Goal: Check status

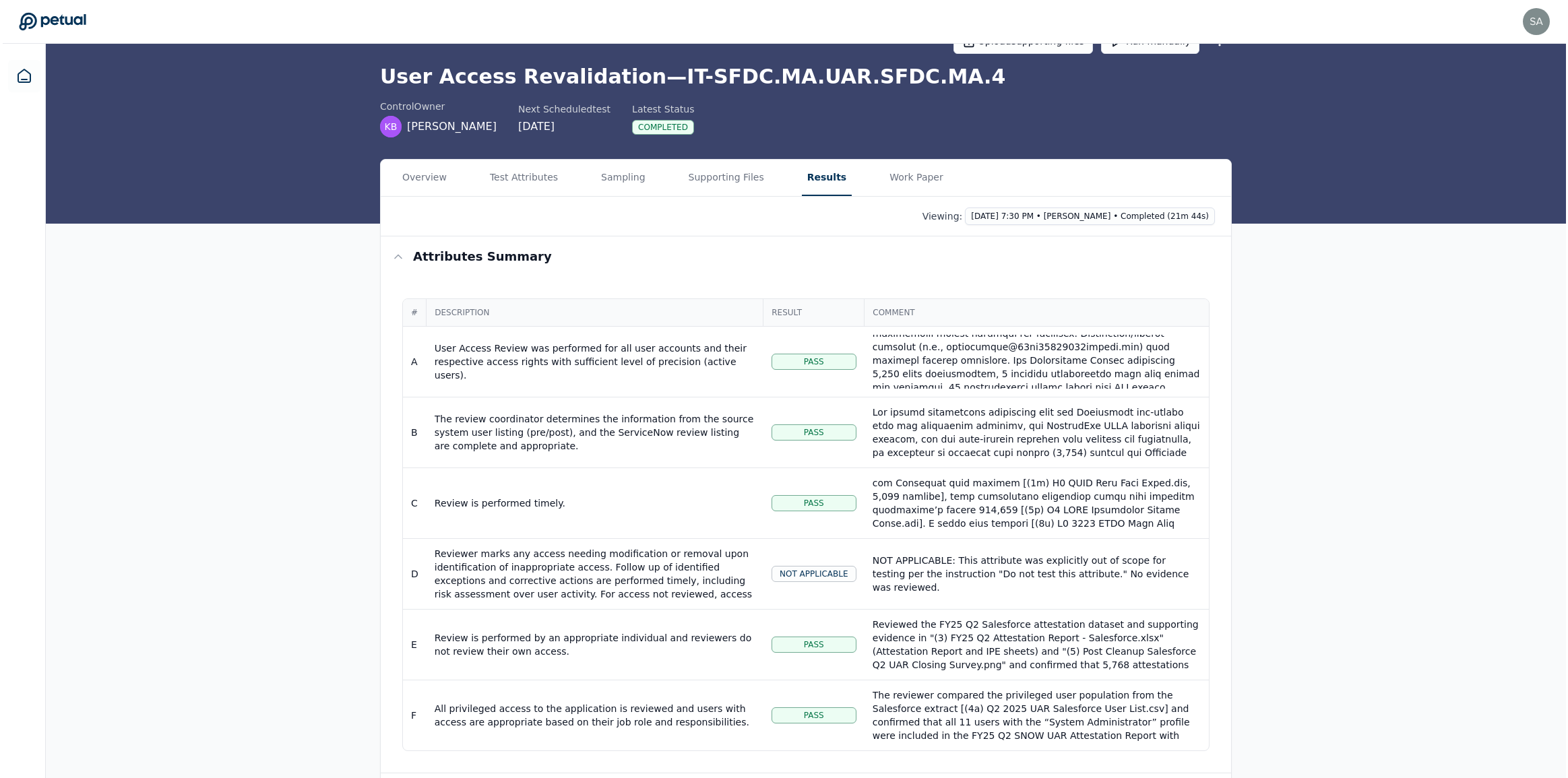
scroll to position [60, 0]
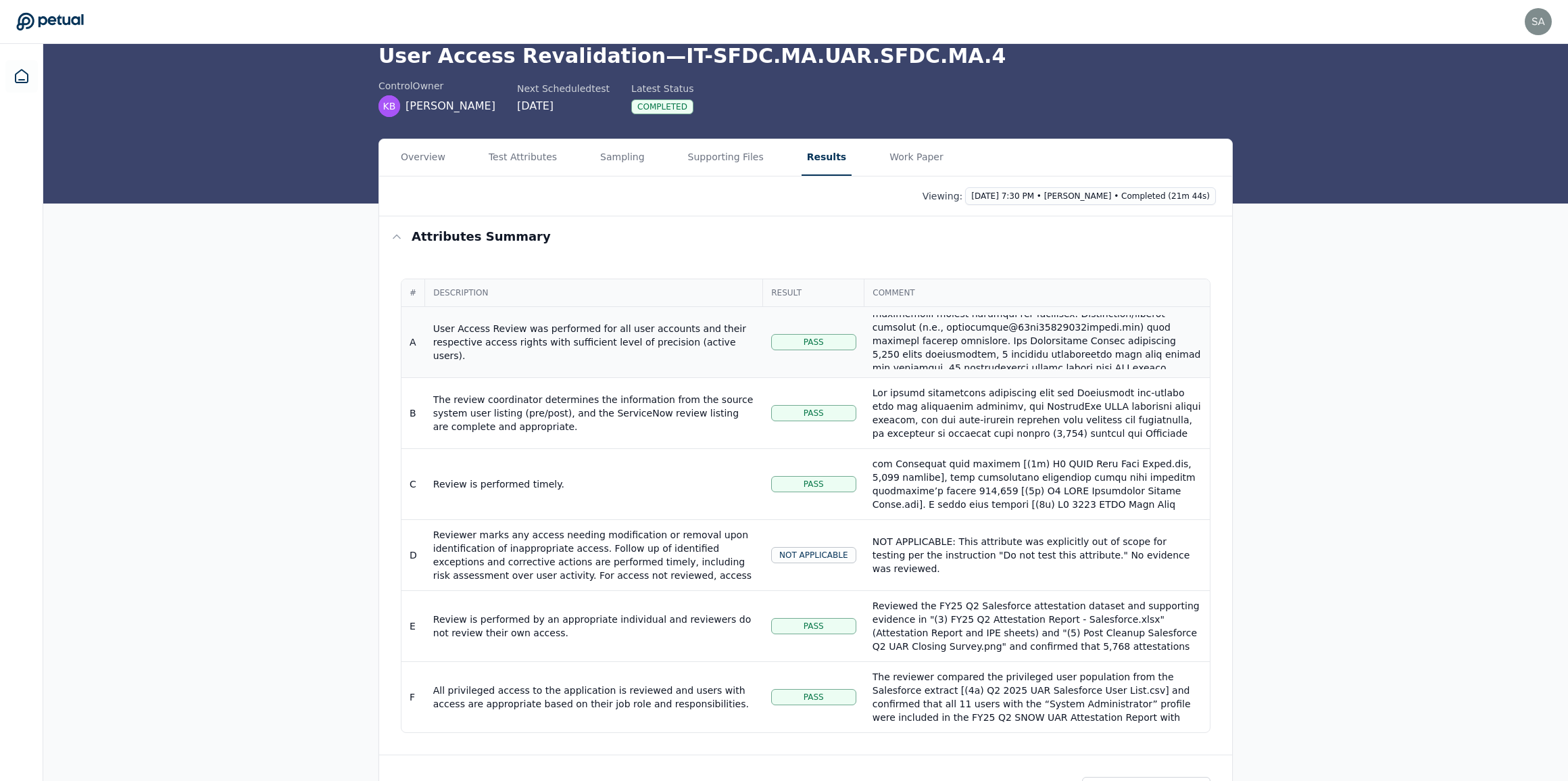
click at [661, 344] on div "User Access Review was performed for all user accounts and their respective acc…" at bounding box center [594, 342] width 322 height 41
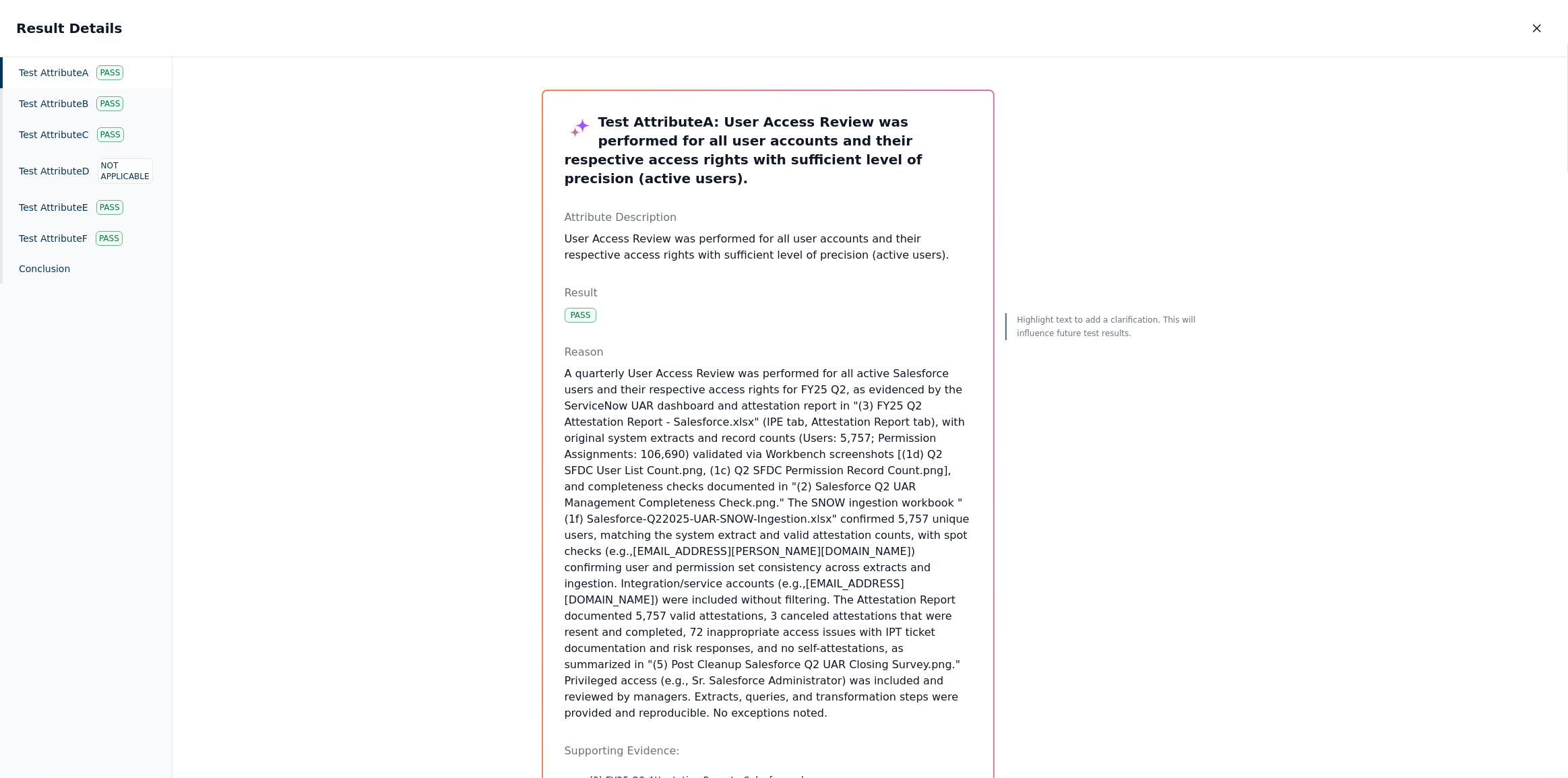
click at [1535, 30] on icon "button" at bounding box center [1537, 28] width 14 height 14
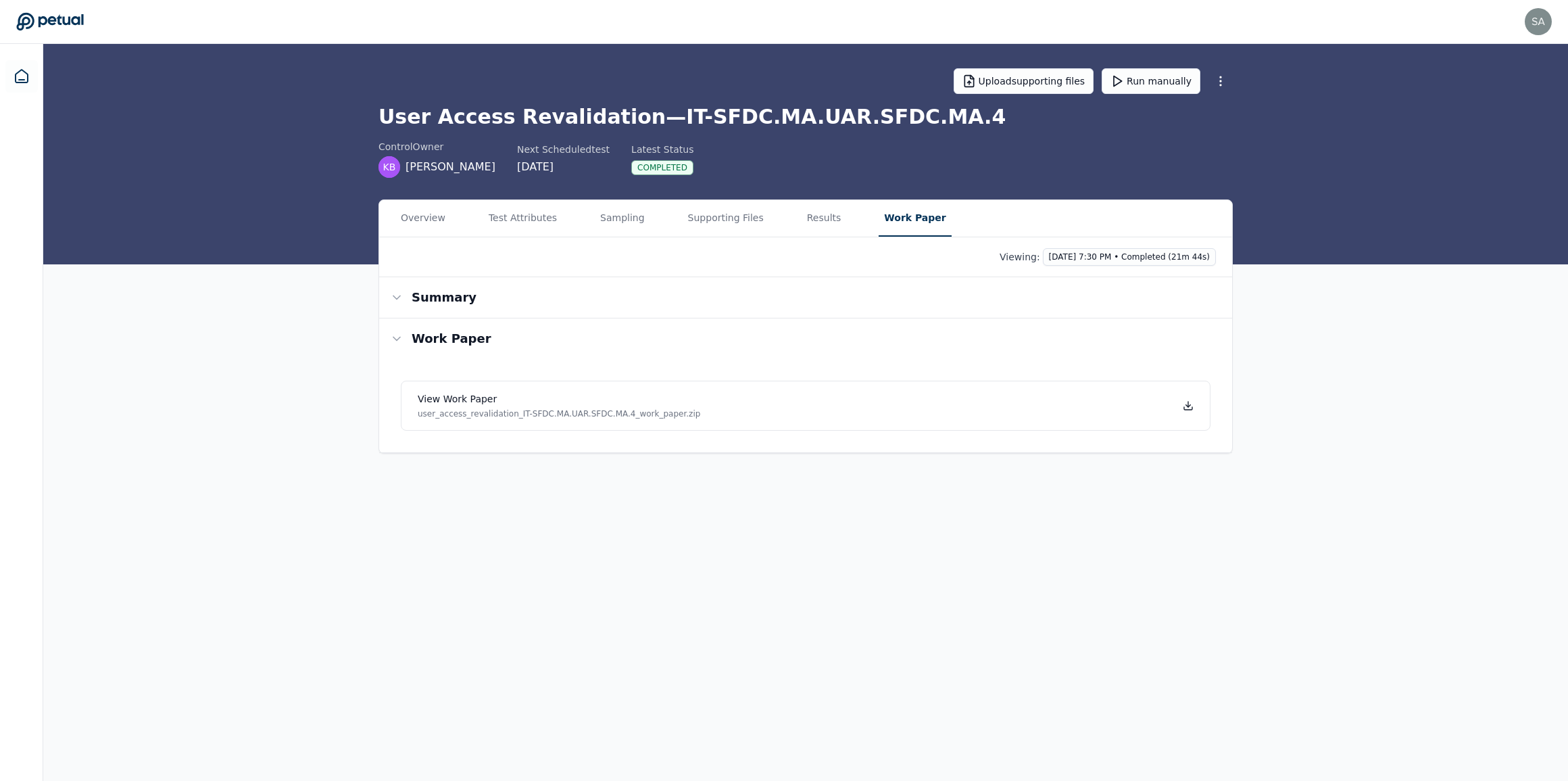
click at [874, 151] on main "Upload supporting files Run manually User Access Revalidation — IT-SFDC.MA.UAR.…" at bounding box center [805, 412] width 1525 height 737
click at [1189, 405] on icon at bounding box center [1191, 406] width 5 height 2
click at [804, 222] on button "Results" at bounding box center [826, 218] width 45 height 37
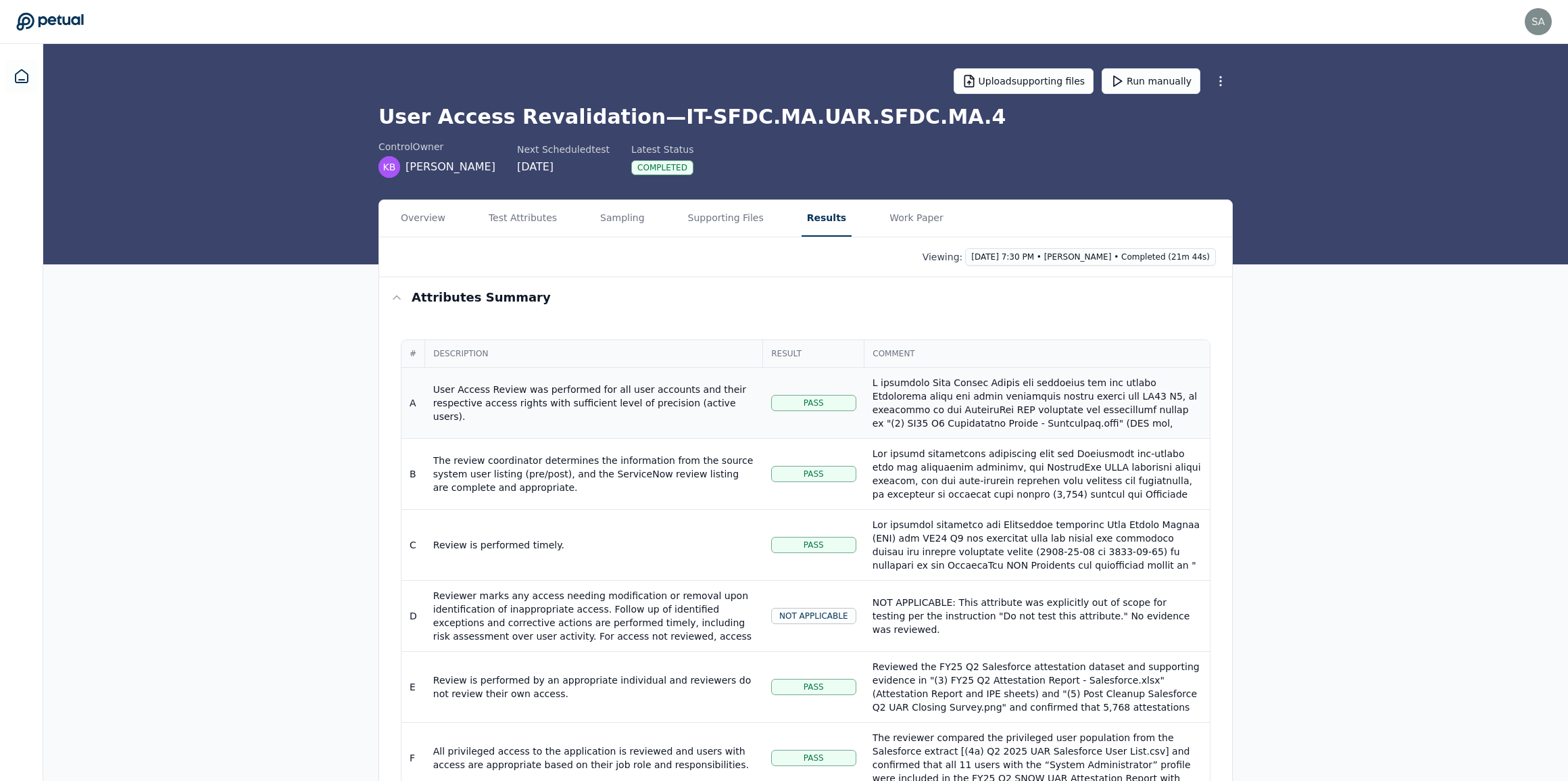
click at [648, 409] on div "User Access Review was performed for all user accounts and their respective acc…" at bounding box center [594, 403] width 322 height 41
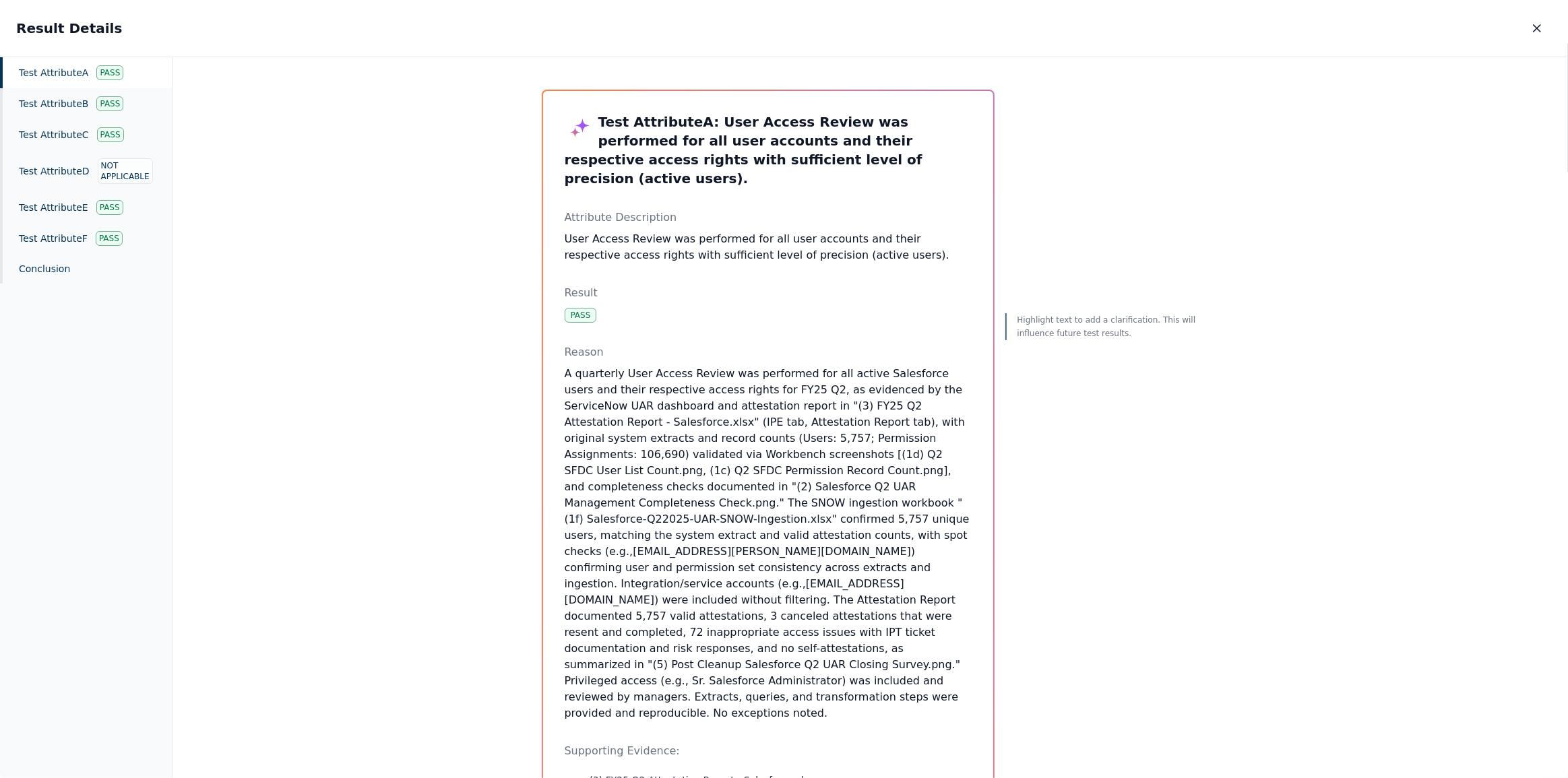
click at [42, 74] on div "Test Attribute A Pass" at bounding box center [86, 72] width 171 height 31
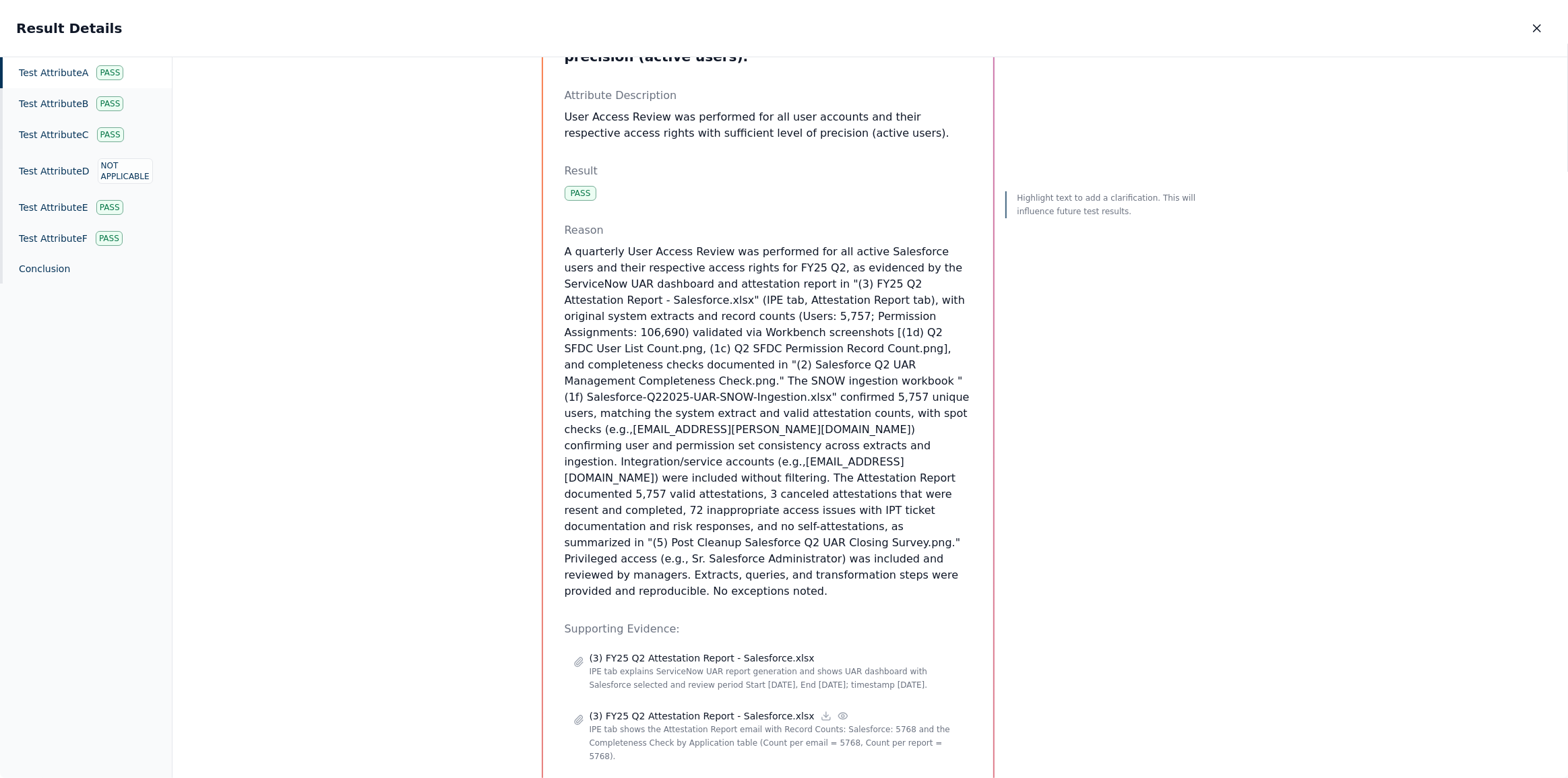
scroll to position [183, 0]
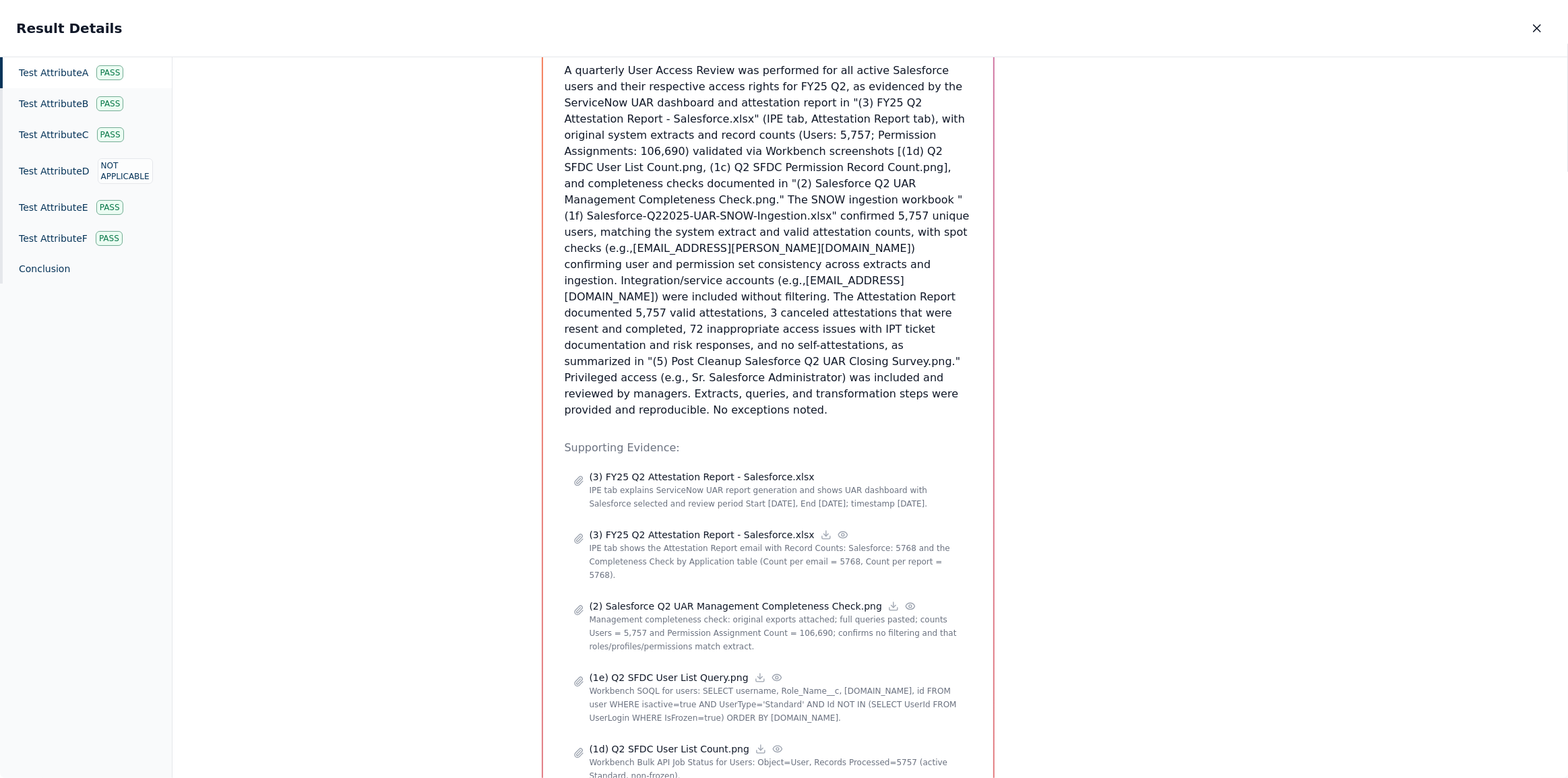
scroll to position [305, 0]
click at [1115, 295] on div "Highlight text to add a clarification. This will influence future test results." at bounding box center [1103, 735] width 194 height 1902
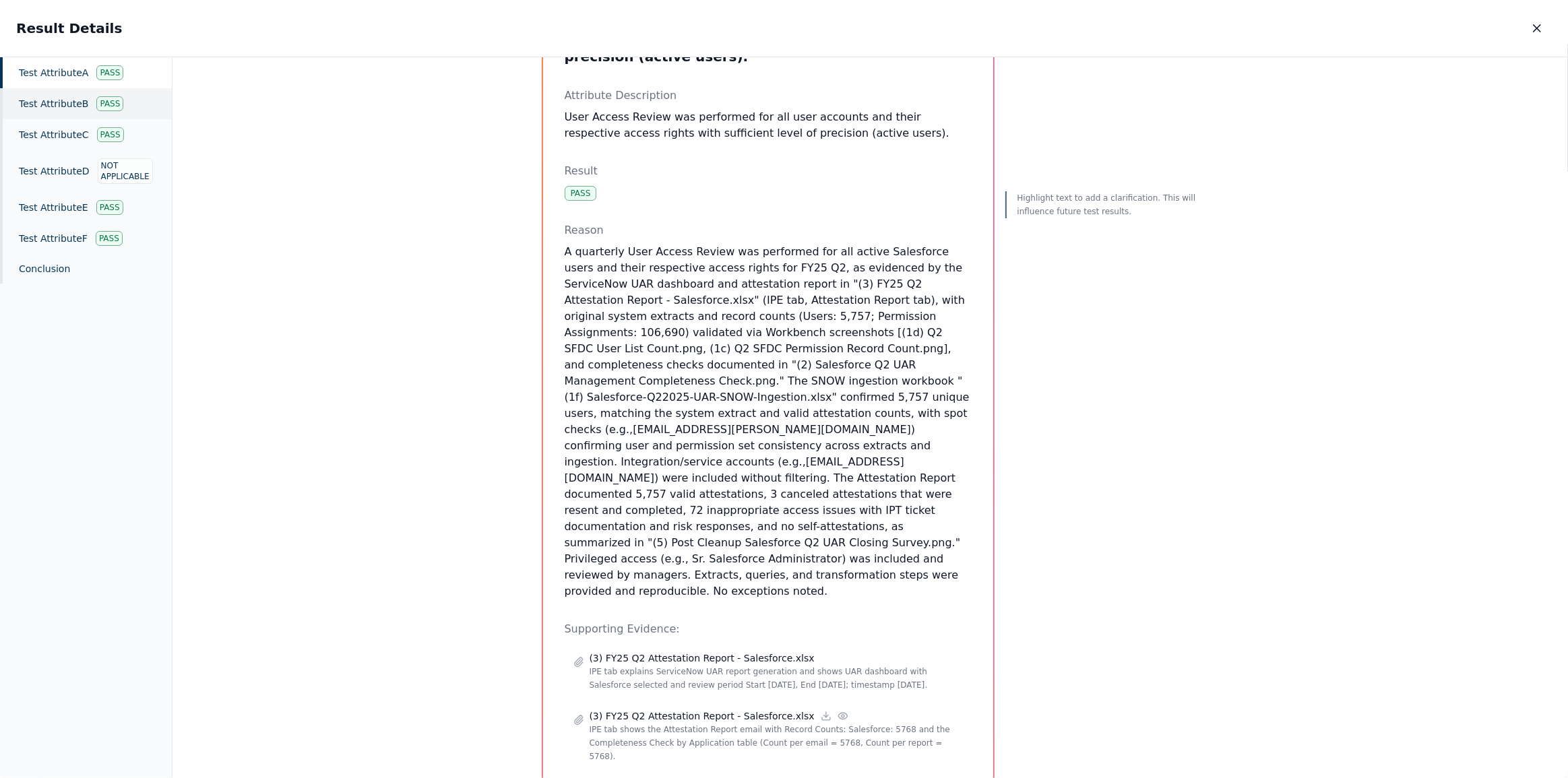
click at [54, 101] on div "Test Attribute B Pass" at bounding box center [86, 104] width 171 height 31
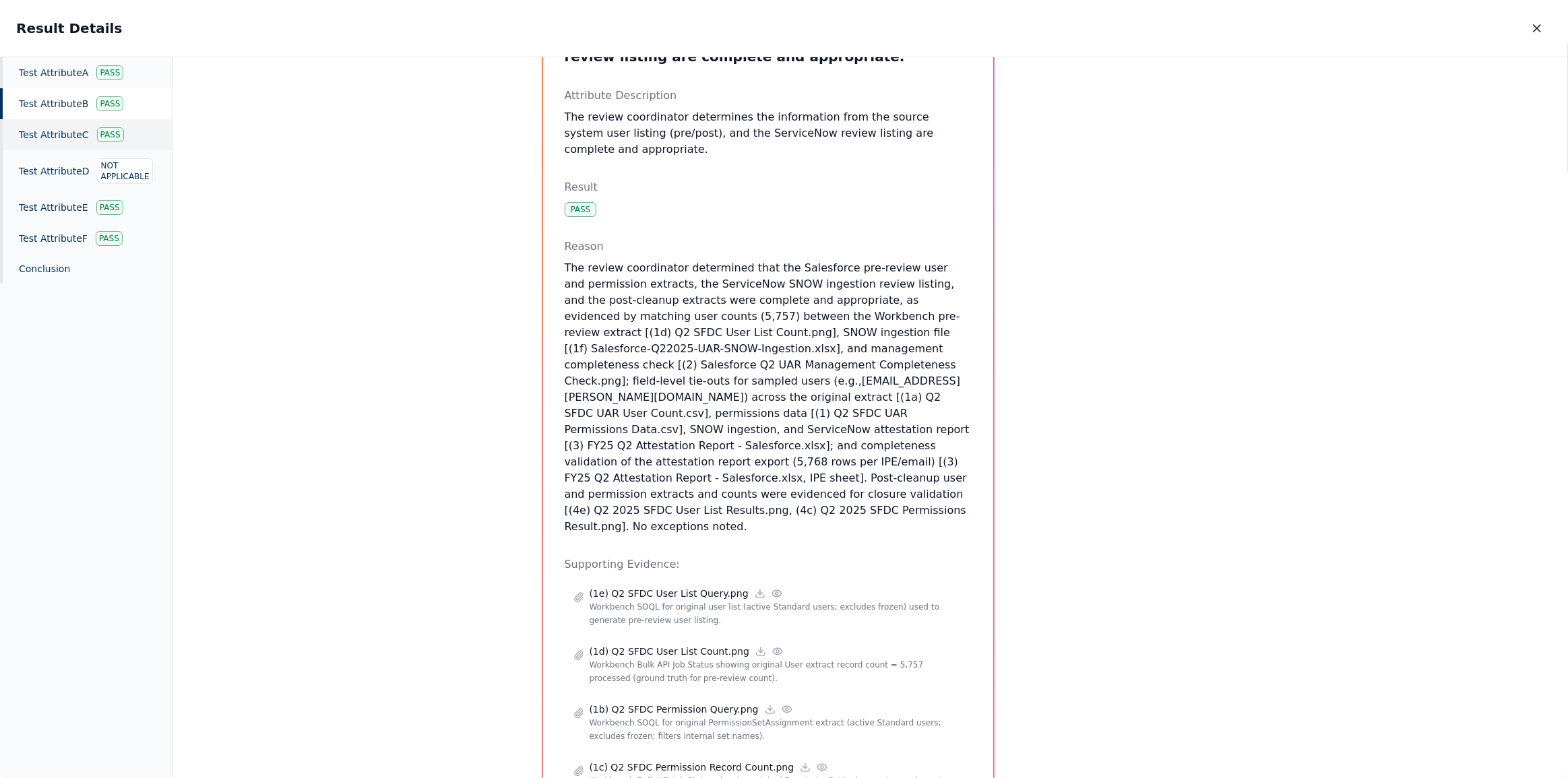
click at [74, 132] on div "Test Attribute C Pass" at bounding box center [86, 135] width 171 height 31
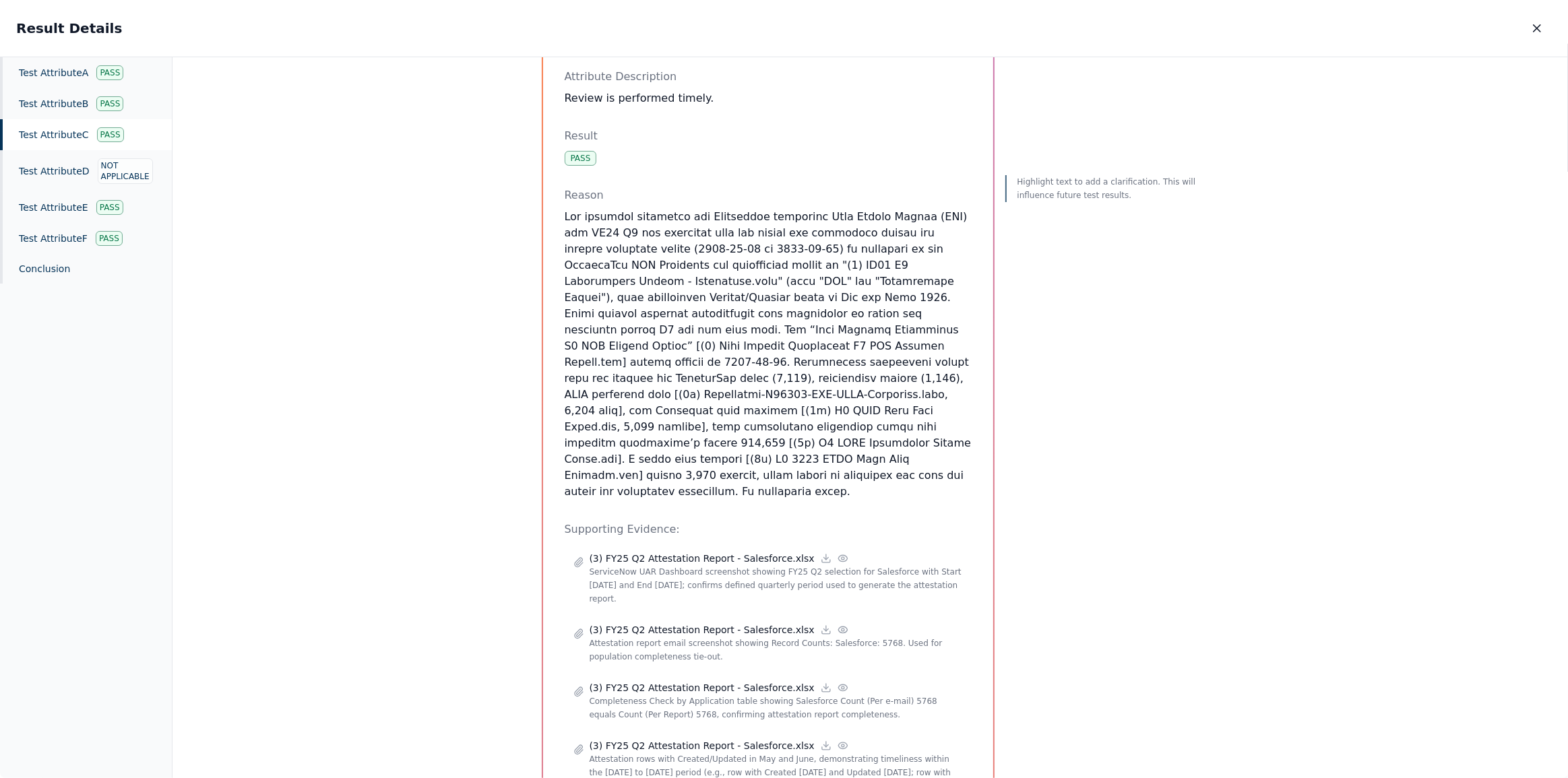
scroll to position [37, 0]
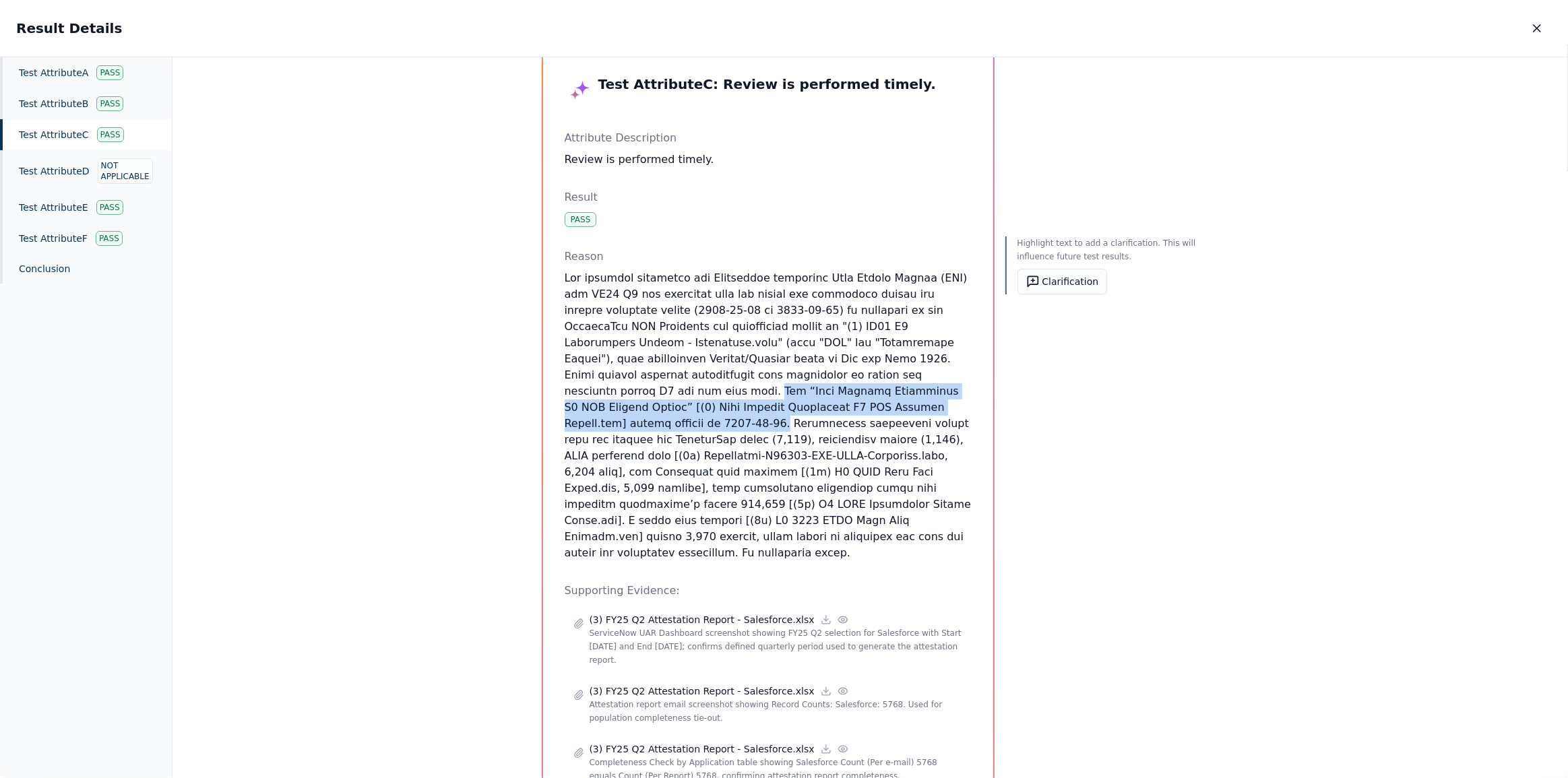
drag, startPoint x: 964, startPoint y: 390, endPoint x: 695, endPoint y: 374, distance: 269.5
click at [695, 374] on p at bounding box center [768, 415] width 407 height 291
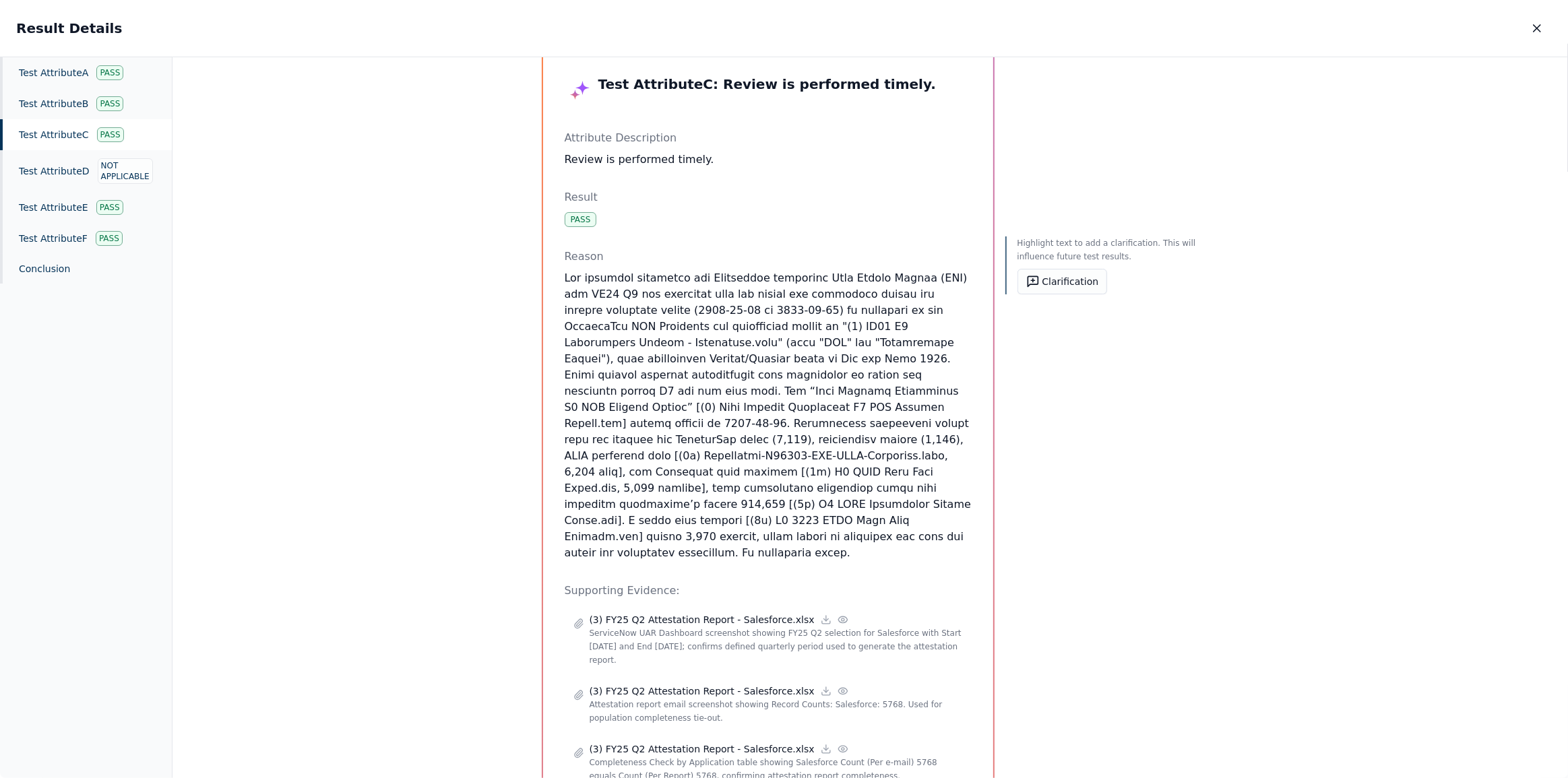
click at [1050, 393] on div "Highlight text to add a clarification. This will influence future test results.…" at bounding box center [1103, 691] width 194 height 1279
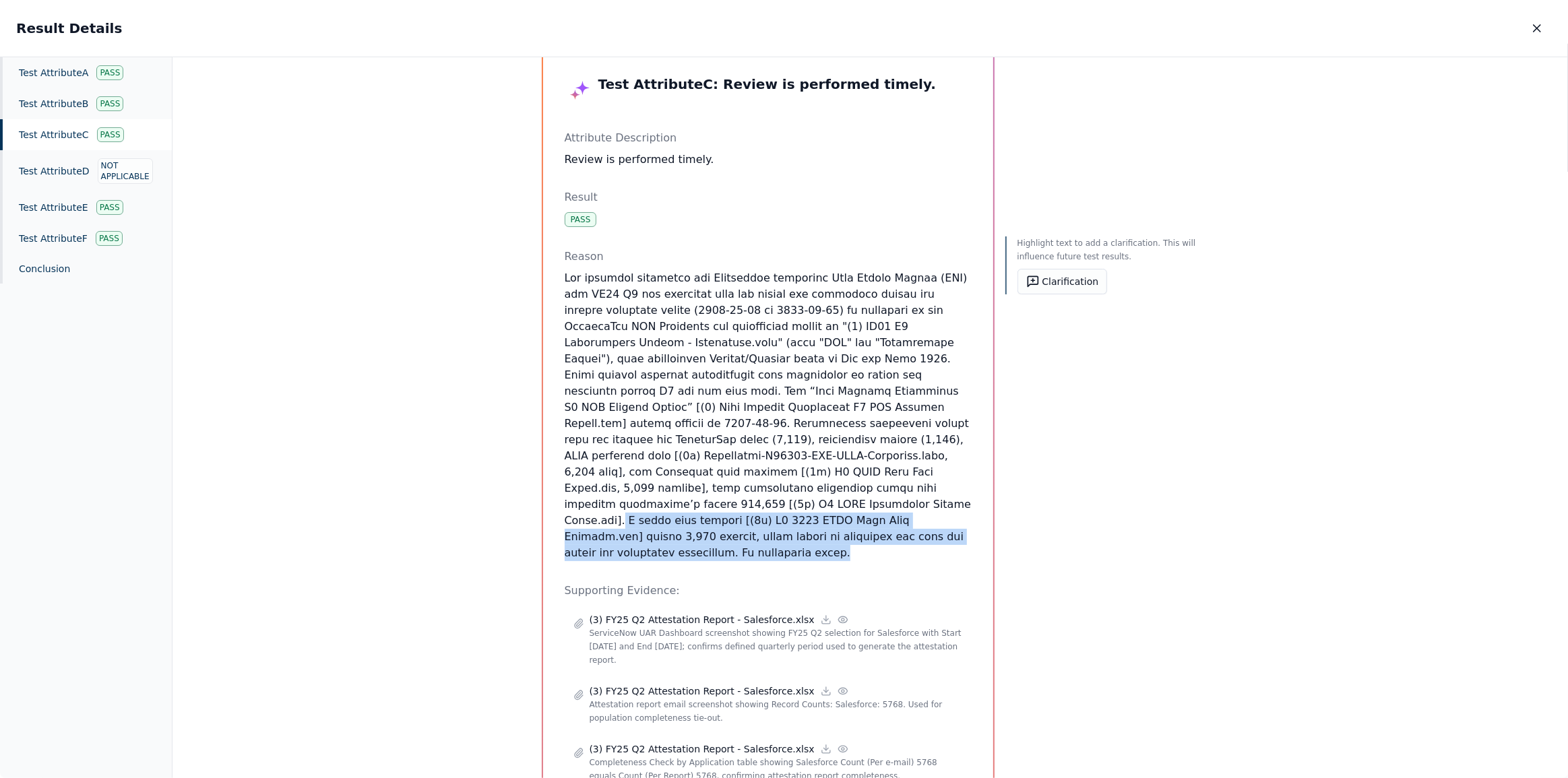
drag, startPoint x: 599, startPoint y: 520, endPoint x: 921, endPoint y: 473, distance: 325.4
click at [921, 473] on p at bounding box center [768, 415] width 407 height 291
